Goal: Entertainment & Leisure: Consume media (video, audio)

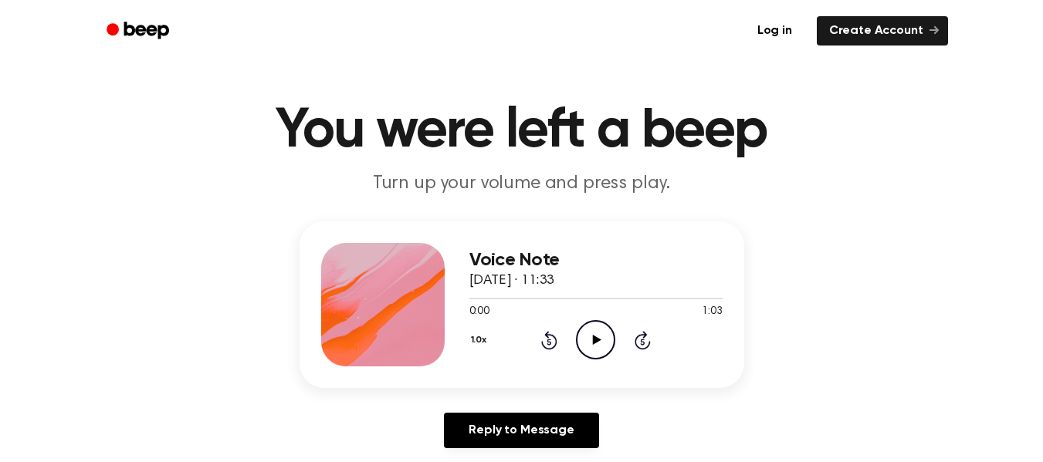
click at [594, 343] on icon at bounding box center [597, 340] width 8 height 10
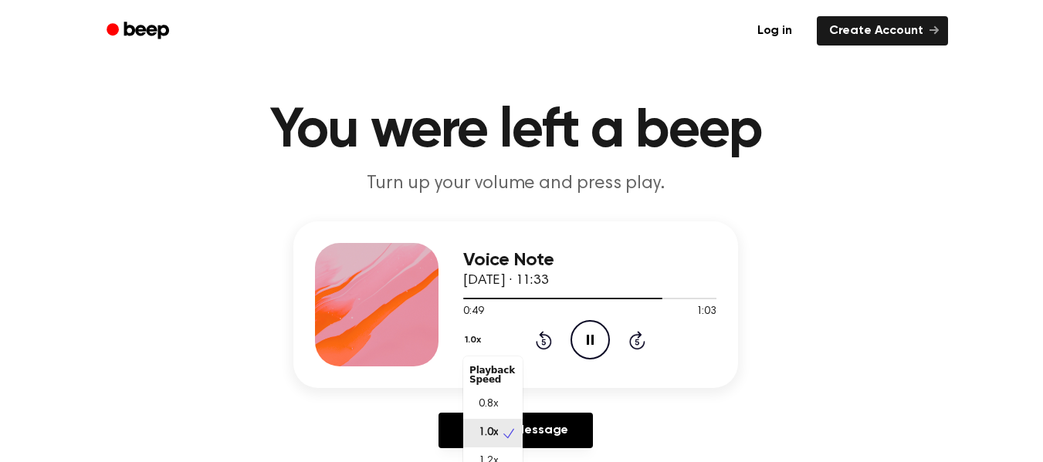
click at [477, 337] on button "1.0x" at bounding box center [474, 340] width 23 height 26
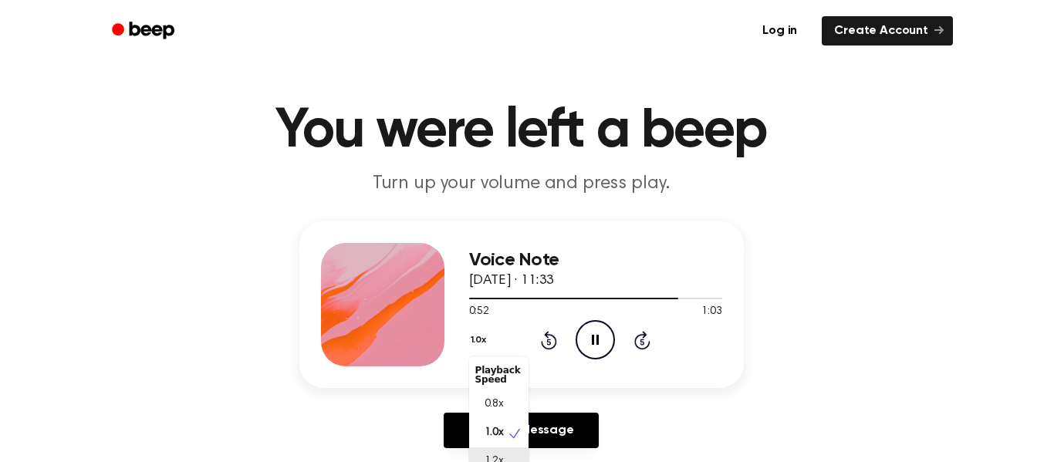
scroll to position [7, 0]
click at [497, 452] on span "1.2x" at bounding box center [494, 455] width 19 height 16
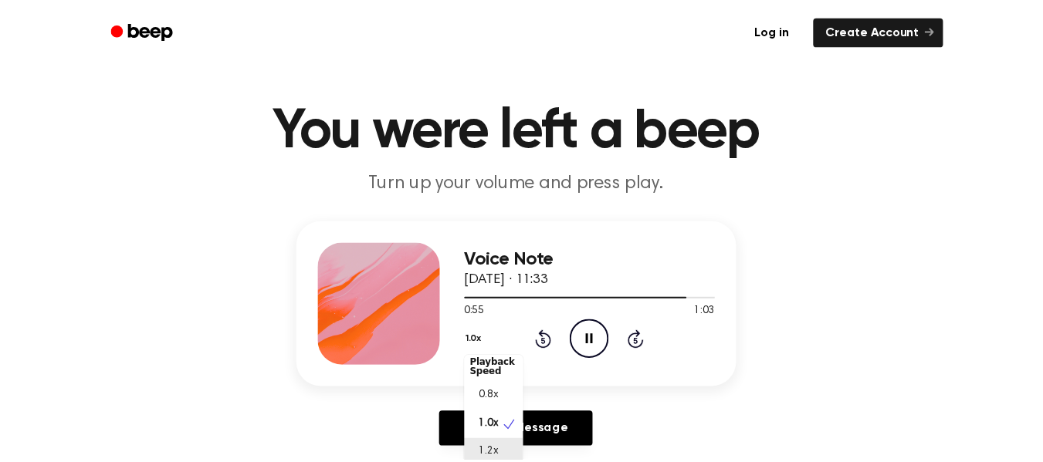
scroll to position [27, 0]
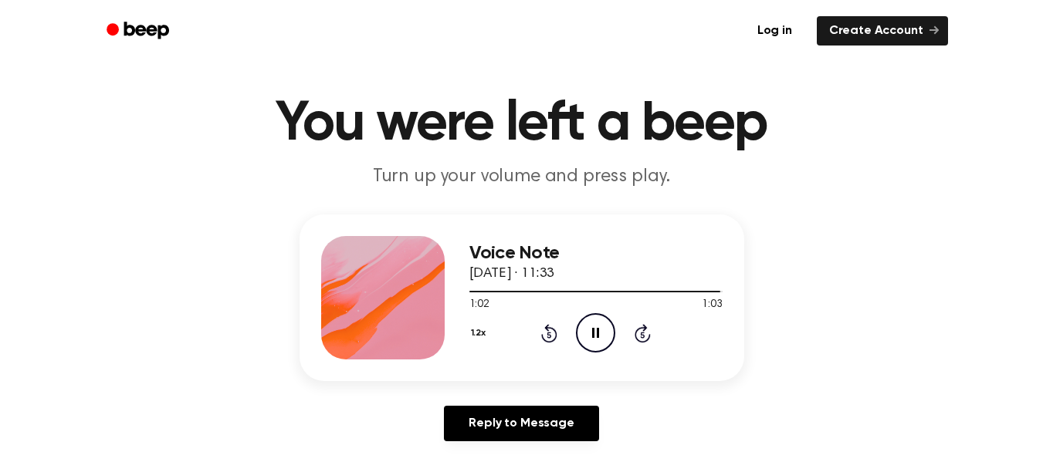
click at [558, 327] on div "1.2x Rewind 5 seconds Pause Audio Skip 5 seconds" at bounding box center [595, 332] width 253 height 39
click at [552, 332] on icon "Rewind 5 seconds" at bounding box center [548, 333] width 17 height 20
click at [546, 334] on icon "Rewind 5 seconds" at bounding box center [548, 333] width 17 height 20
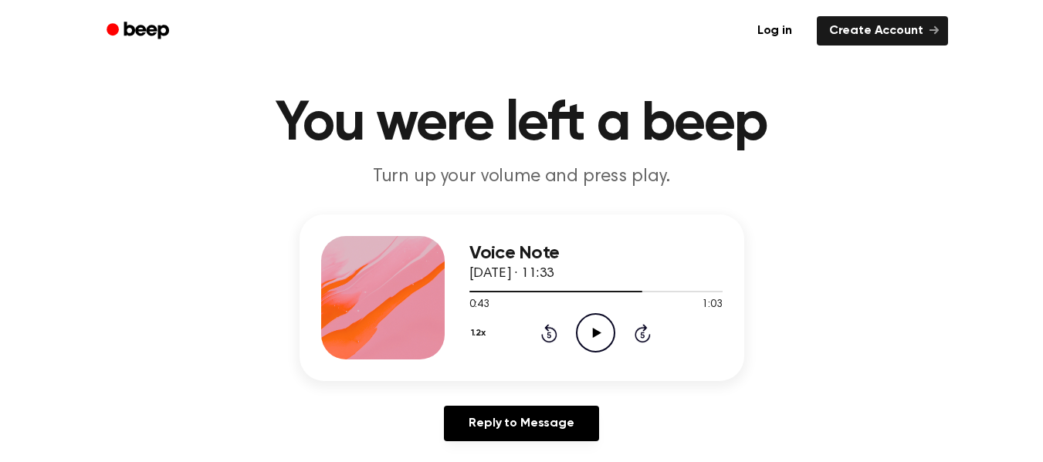
click at [546, 334] on icon "Rewind 5 seconds" at bounding box center [548, 333] width 17 height 20
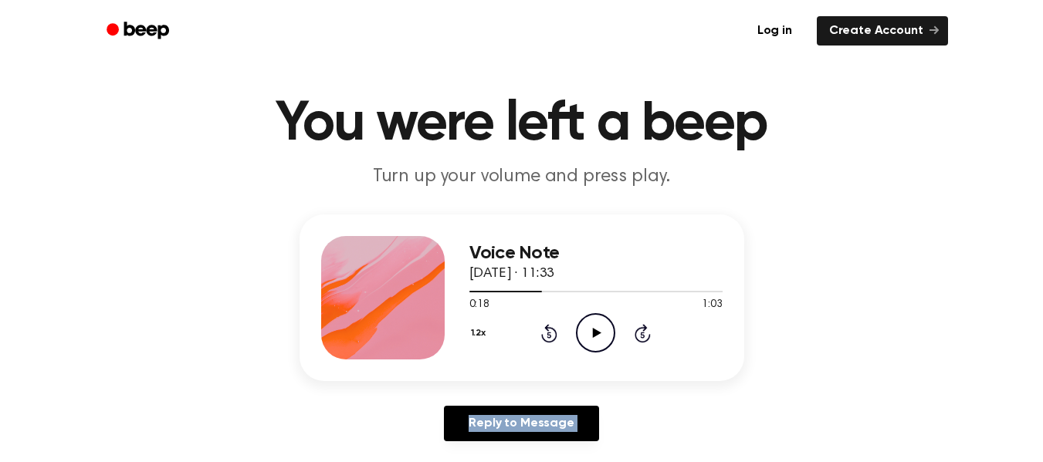
click at [546, 334] on icon "Rewind 5 seconds" at bounding box center [548, 333] width 17 height 20
click at [592, 332] on icon "Play Audio" at bounding box center [595, 332] width 39 height 39
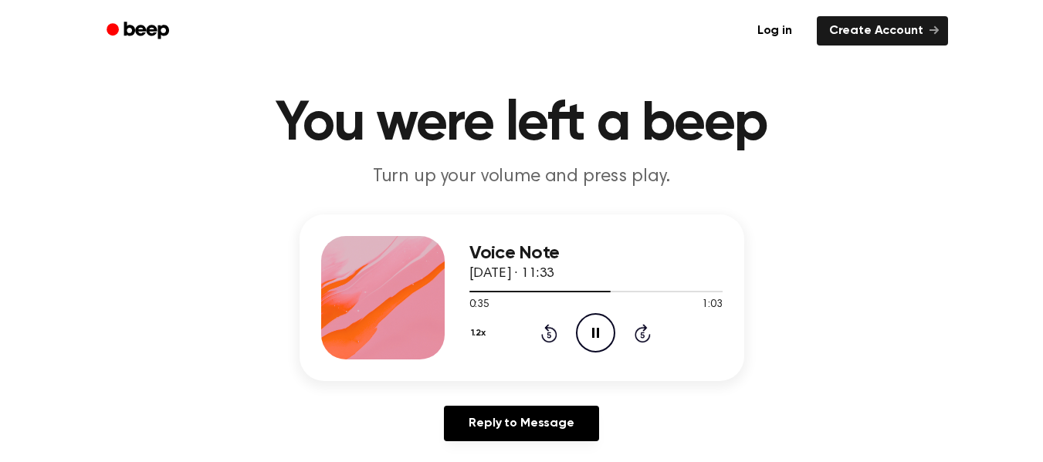
scroll to position [34, 0]
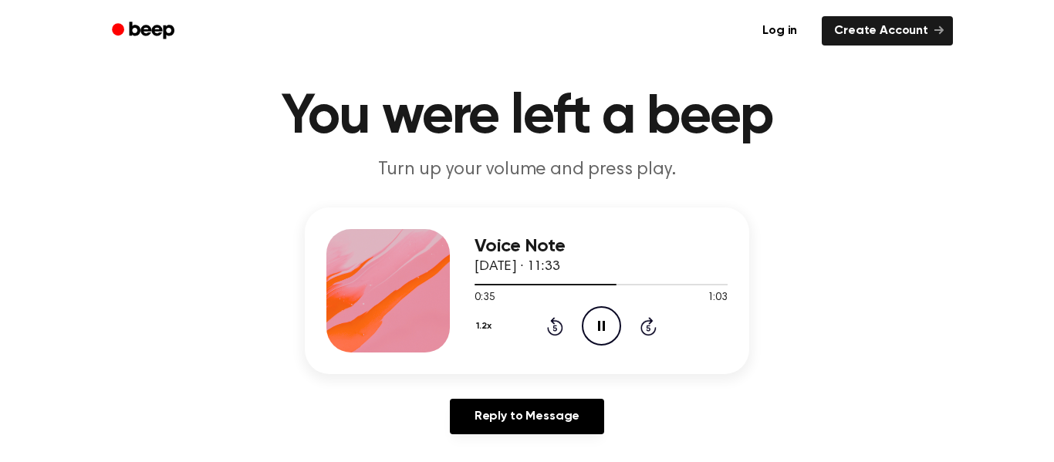
click at [478, 336] on button "1.2x" at bounding box center [486, 326] width 22 height 26
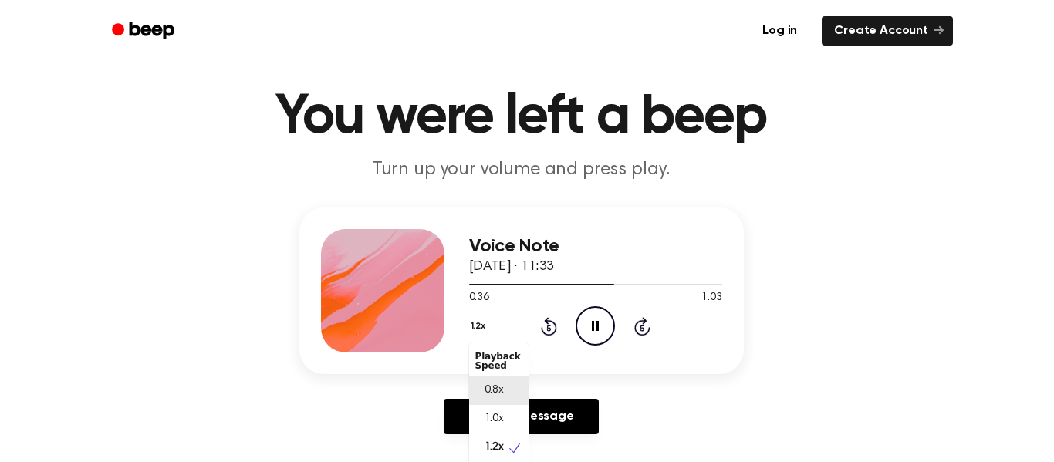
click at [497, 392] on span "0.8x" at bounding box center [494, 391] width 19 height 16
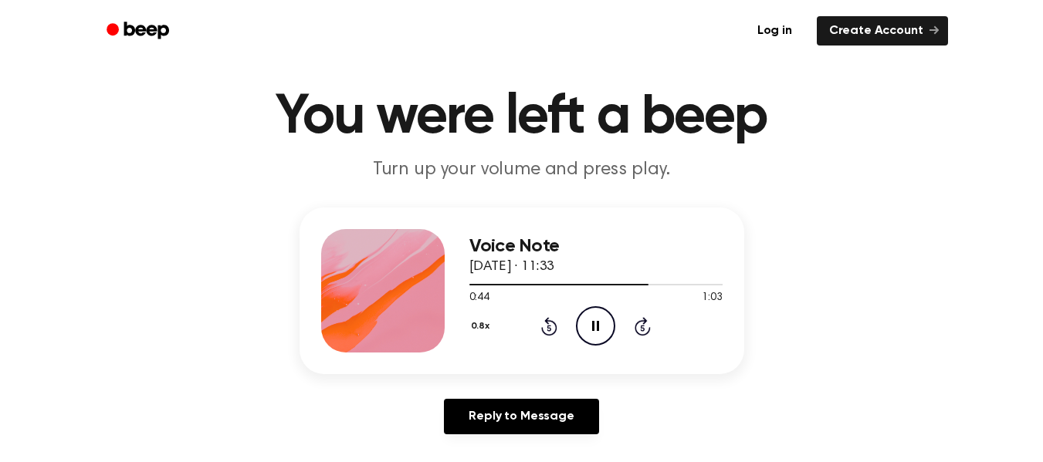
click at [600, 317] on icon "Pause Audio" at bounding box center [595, 325] width 39 height 39
